Goal: Information Seeking & Learning: Learn about a topic

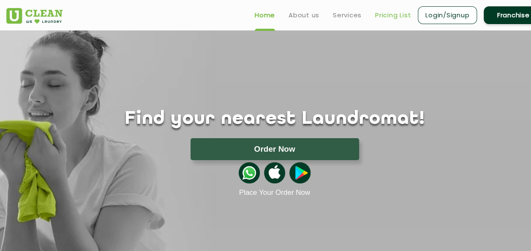
click at [389, 11] on link "Pricing List" at bounding box center [393, 15] width 36 height 10
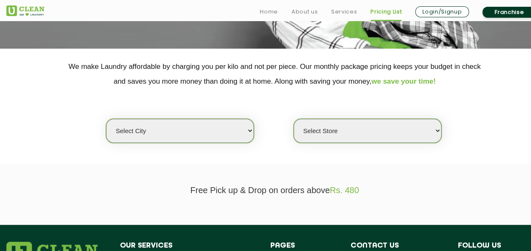
scroll to position [147, 0]
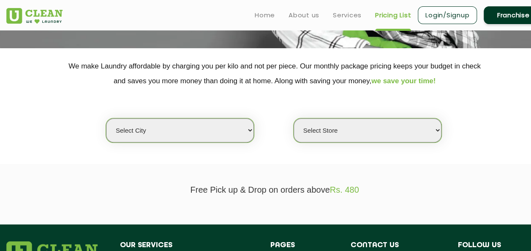
click at [216, 128] on select "Select city [GEOGRAPHIC_DATA] [GEOGRAPHIC_DATA] [GEOGRAPHIC_DATA] [GEOGRAPHIC_D…" at bounding box center [180, 130] width 148 height 24
select select "6"
click at [106, 118] on select "Select city [GEOGRAPHIC_DATA] [GEOGRAPHIC_DATA] [GEOGRAPHIC_DATA] [GEOGRAPHIC_D…" at bounding box center [180, 130] width 148 height 24
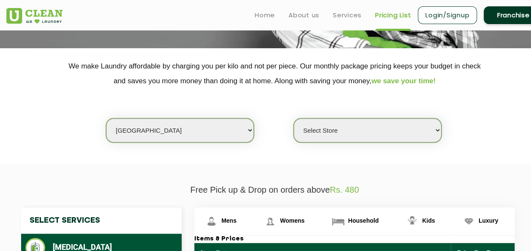
click at [365, 131] on select "Select Store [GEOGRAPHIC_DATA] [GEOGRAPHIC_DATA] UClean KR [GEOGRAPHIC_DATA] [G…" at bounding box center [368, 130] width 148 height 24
select select "220"
click at [294, 118] on select "Select Store [GEOGRAPHIC_DATA] [GEOGRAPHIC_DATA] UClean KR [GEOGRAPHIC_DATA] [G…" at bounding box center [368, 130] width 148 height 24
click at [458, 131] on div "Select city [GEOGRAPHIC_DATA] [GEOGRAPHIC_DATA] [GEOGRAPHIC_DATA] [GEOGRAPHIC_D…" at bounding box center [274, 115] width 549 height 55
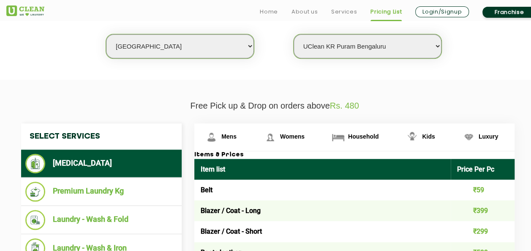
scroll to position [232, 0]
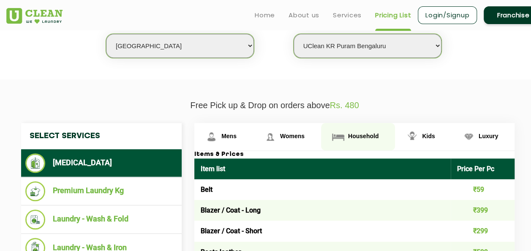
click at [347, 135] on link "Household" at bounding box center [358, 136] width 74 height 27
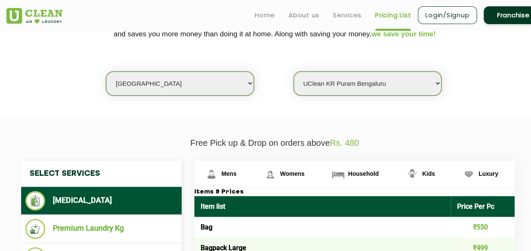
scroll to position [0, 0]
